Goal: Transaction & Acquisition: Obtain resource

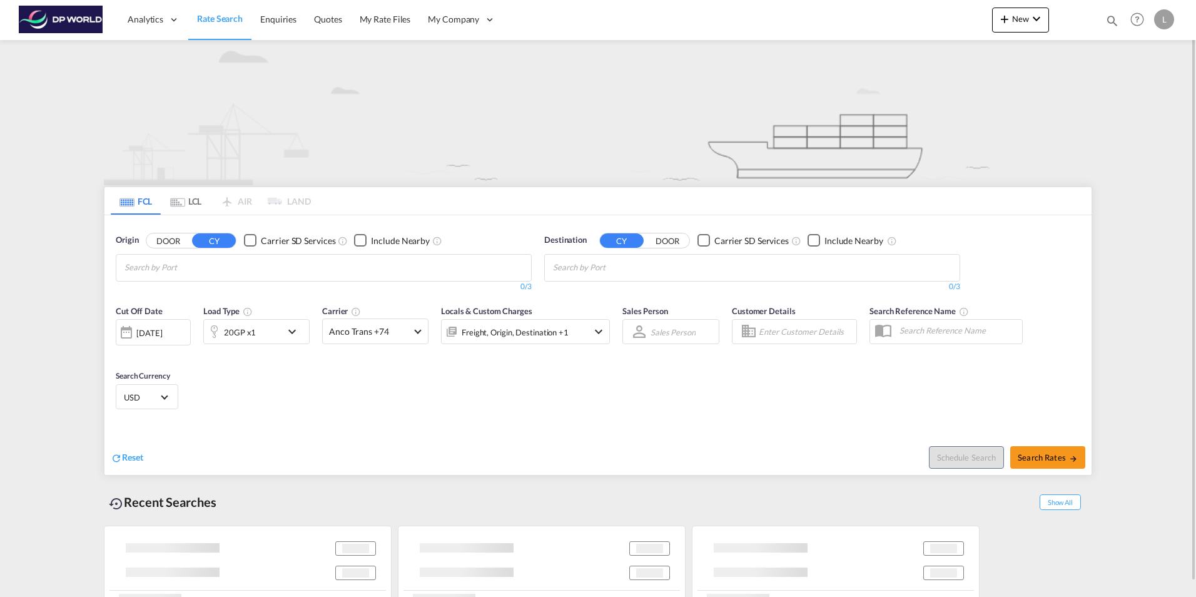
click at [176, 271] on md-chips-wrap "Chips container with autocompletion. Enter the text area, type text to search, …" at bounding box center [186, 266] width 126 height 23
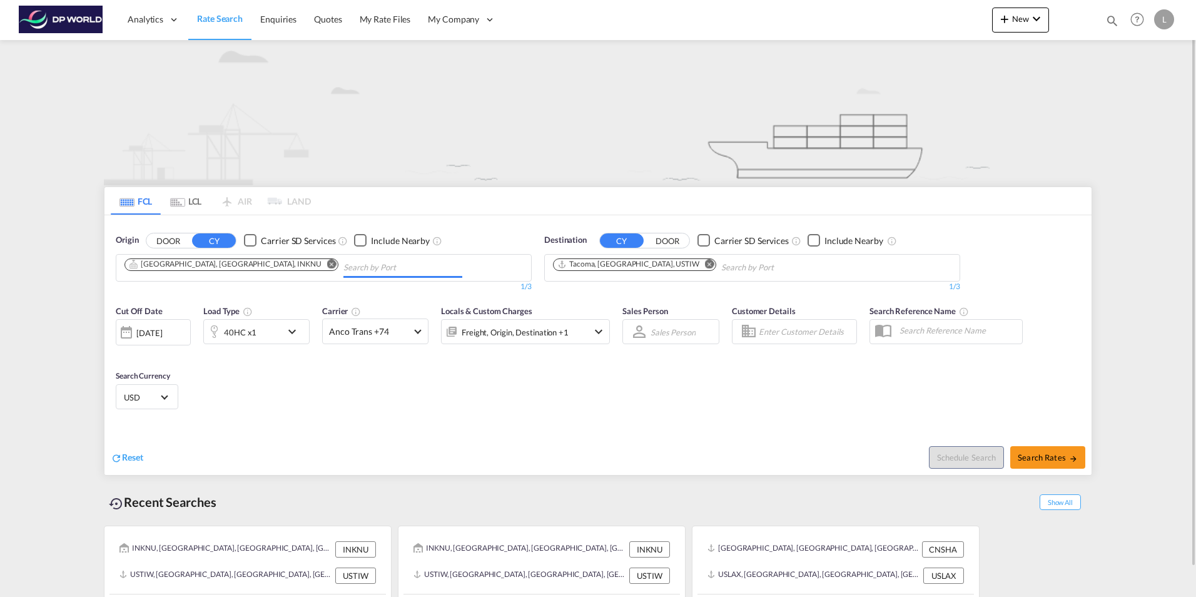
click at [327, 266] on md-icon "Remove" at bounding box center [331, 263] width 9 height 9
click at [169, 271] on input "Chips input." at bounding box center [183, 268] width 119 height 20
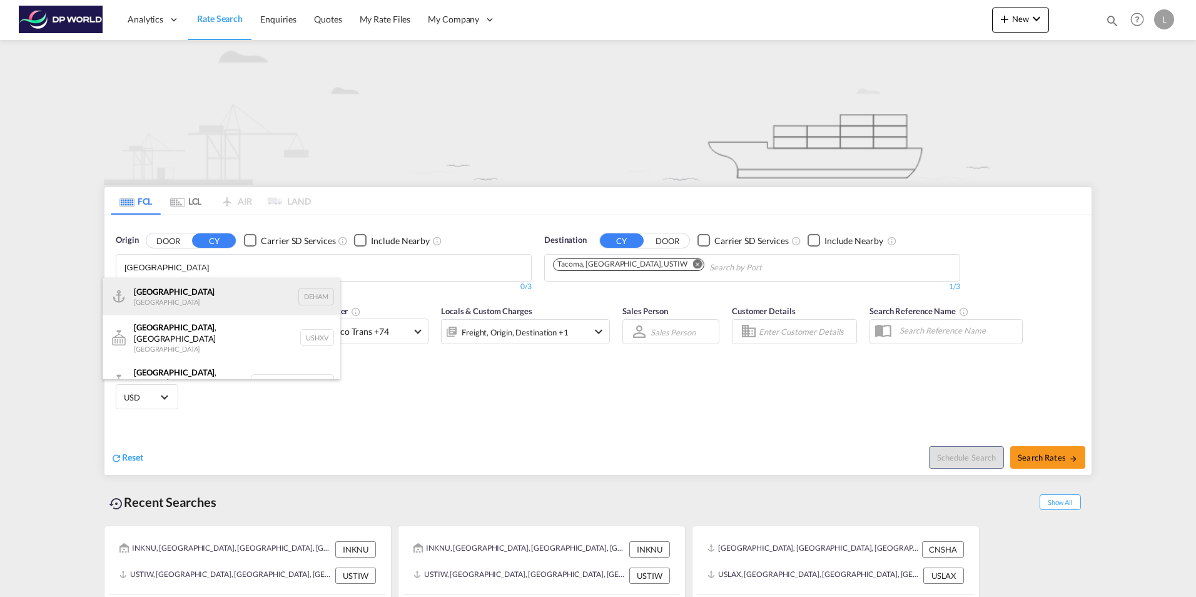
type input "[GEOGRAPHIC_DATA]"
drag, startPoint x: 191, startPoint y: 292, endPoint x: 276, endPoint y: 285, distance: 84.7
click at [193, 292] on div "[GEOGRAPHIC_DATA] [GEOGRAPHIC_DATA] DEHAM" at bounding box center [222, 297] width 238 height 38
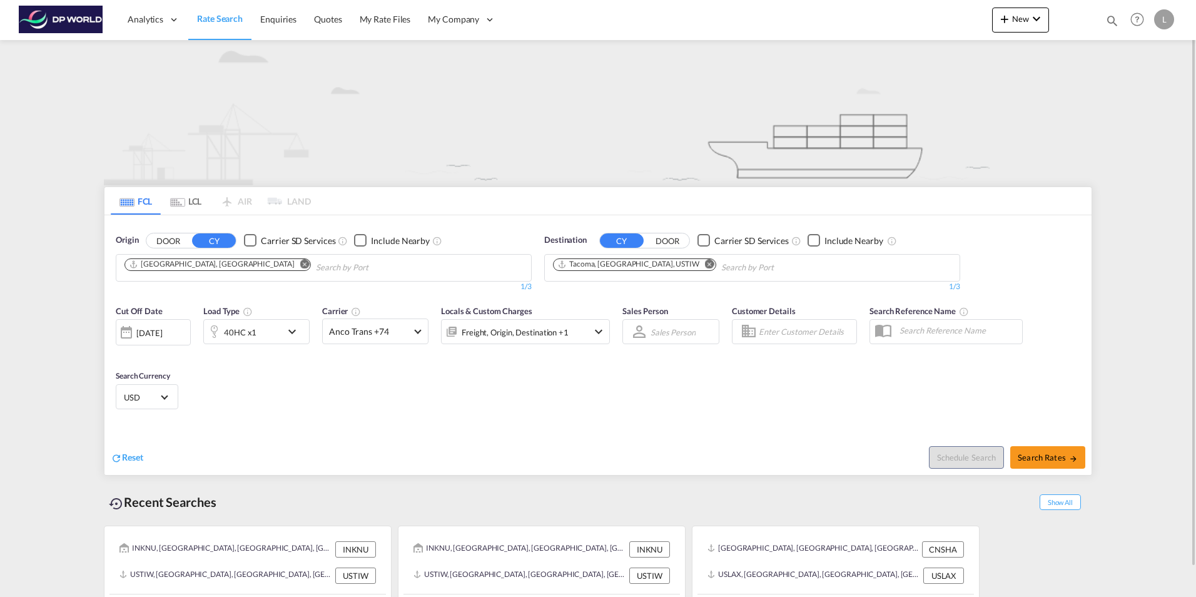
click at [705, 263] on md-icon "Remove" at bounding box center [709, 263] width 9 height 9
click at [589, 270] on input "Chips input." at bounding box center [612, 268] width 119 height 20
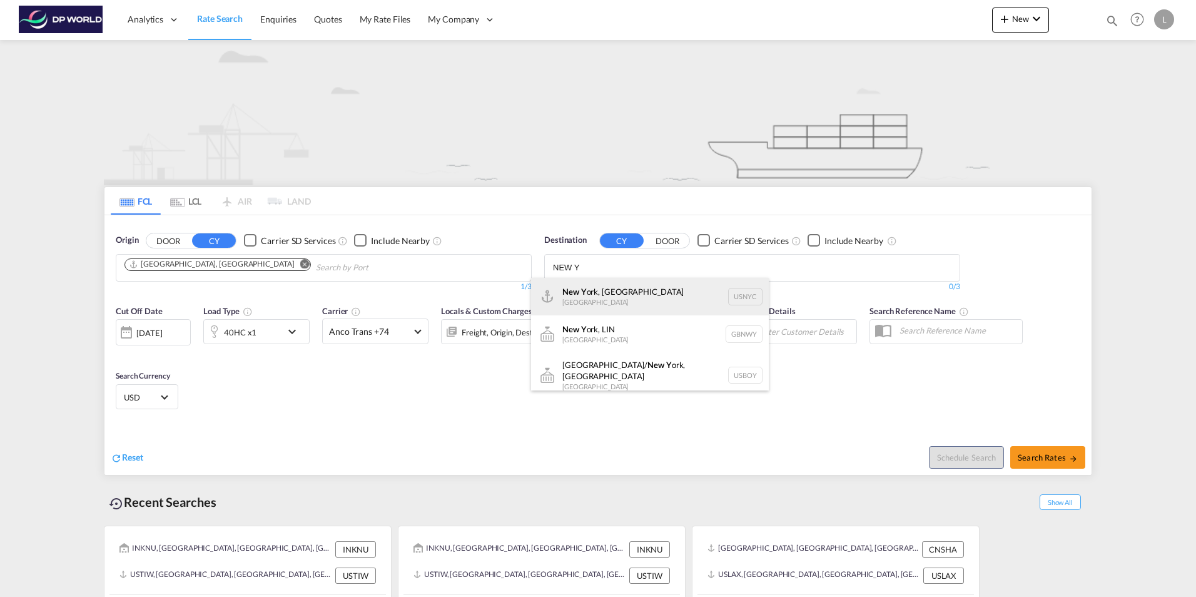
type input "NEW Y"
click at [587, 293] on div "New Y ork, [GEOGRAPHIC_DATA] [GEOGRAPHIC_DATA] USNYC" at bounding box center [650, 297] width 238 height 38
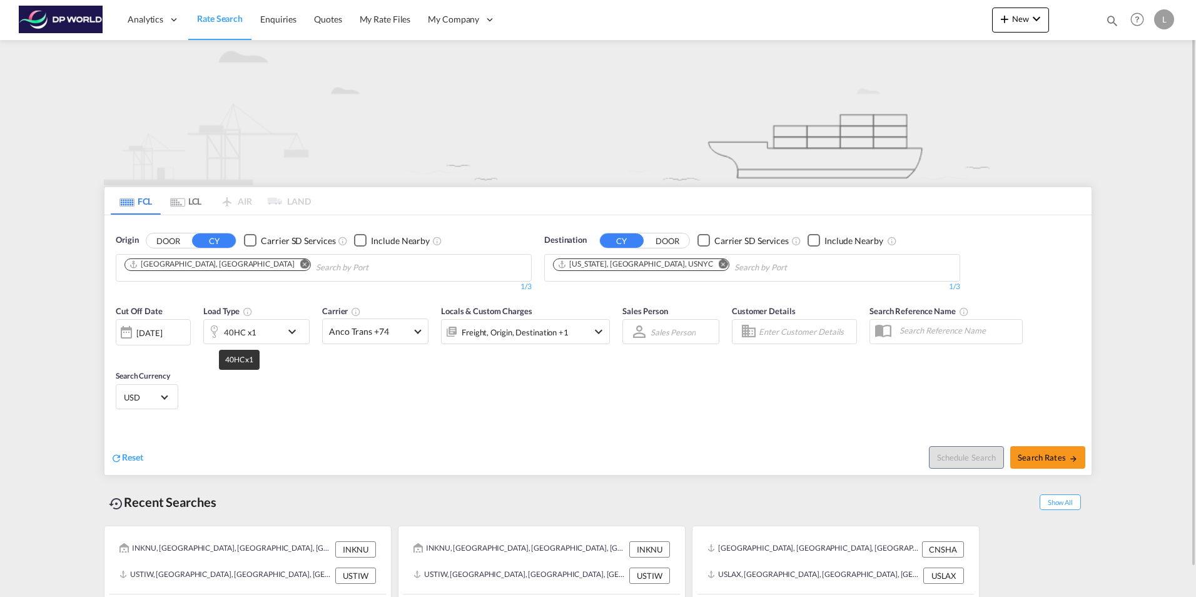
click at [244, 332] on div "40HC x1" at bounding box center [240, 332] width 33 height 18
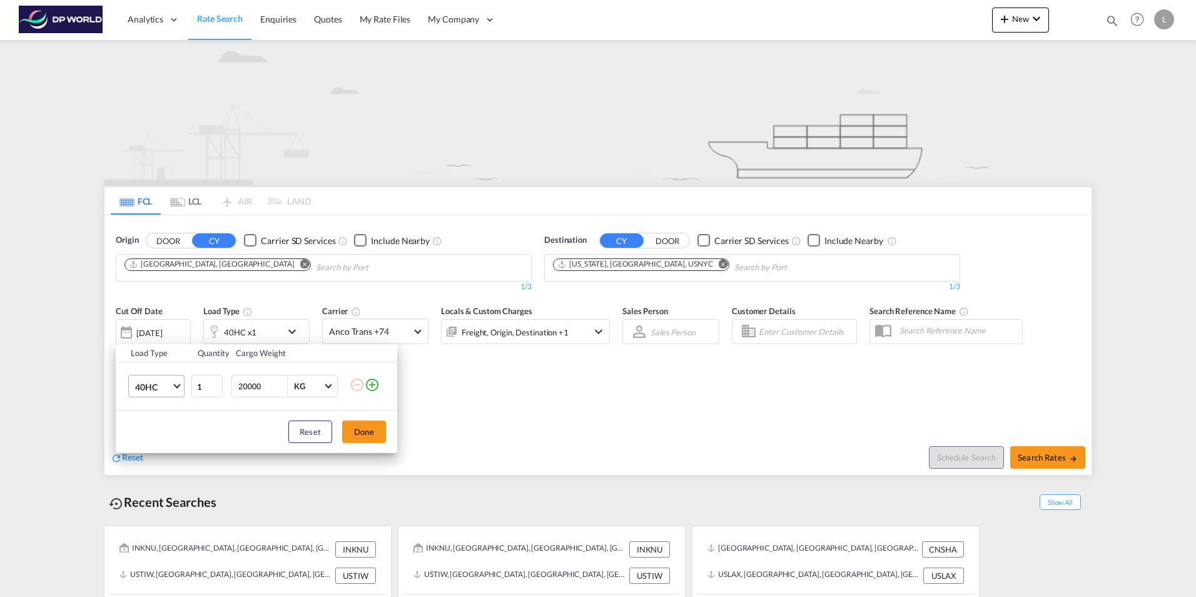
click at [160, 388] on span "40HC" at bounding box center [153, 387] width 36 height 13
click at [138, 325] on div "20GP" at bounding box center [146, 326] width 22 height 13
click at [367, 427] on button "Done" at bounding box center [364, 431] width 44 height 23
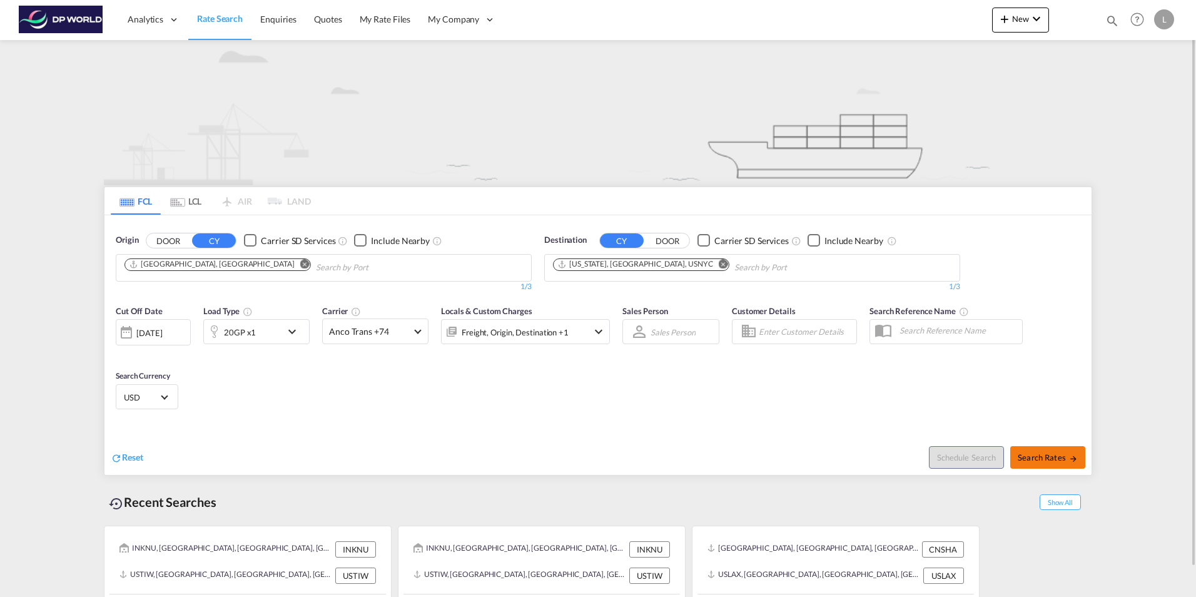
click at [1067, 454] on span "Search Rates" at bounding box center [1048, 457] width 60 height 10
type input "DEHAM to USNYC / [DATE]"
